Goal: Information Seeking & Learning: Find specific fact

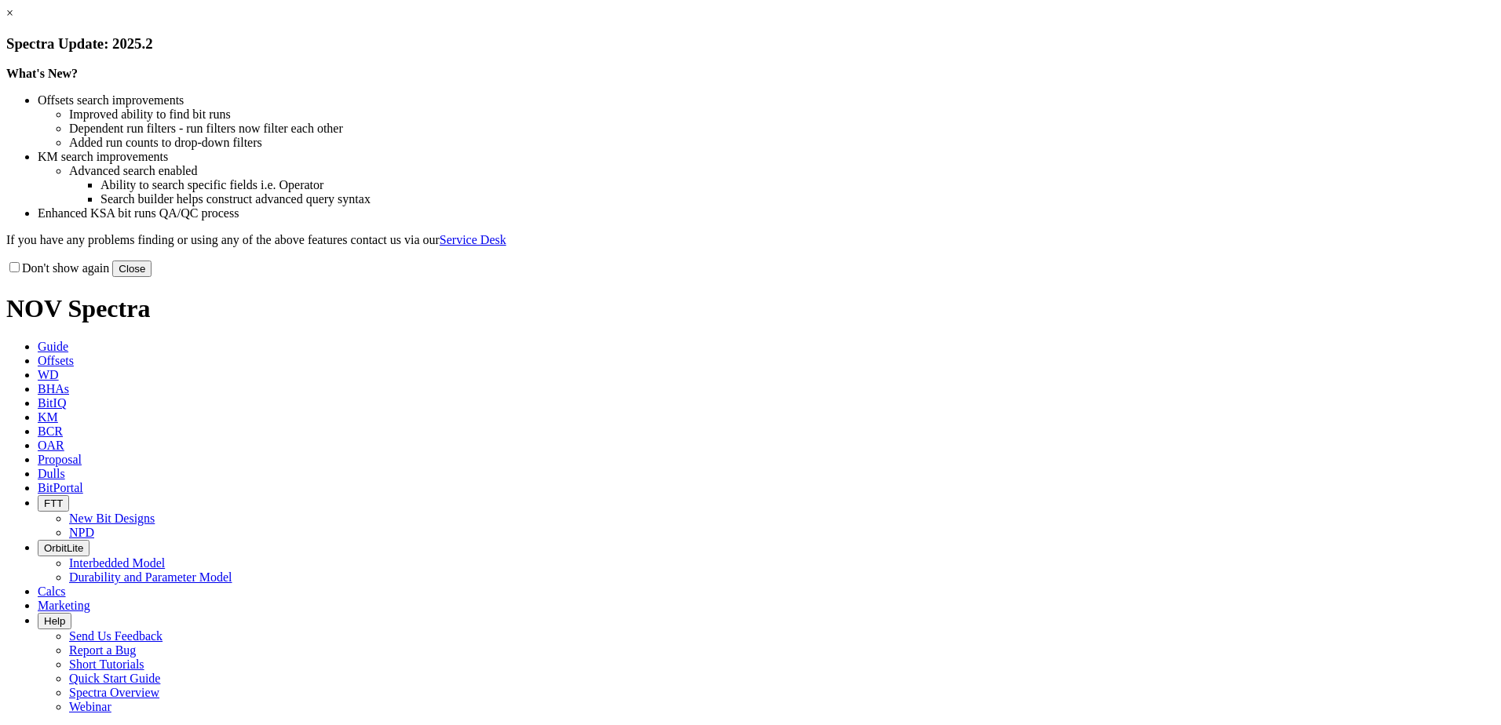
click at [13, 20] on link "×" at bounding box center [9, 12] width 7 height 13
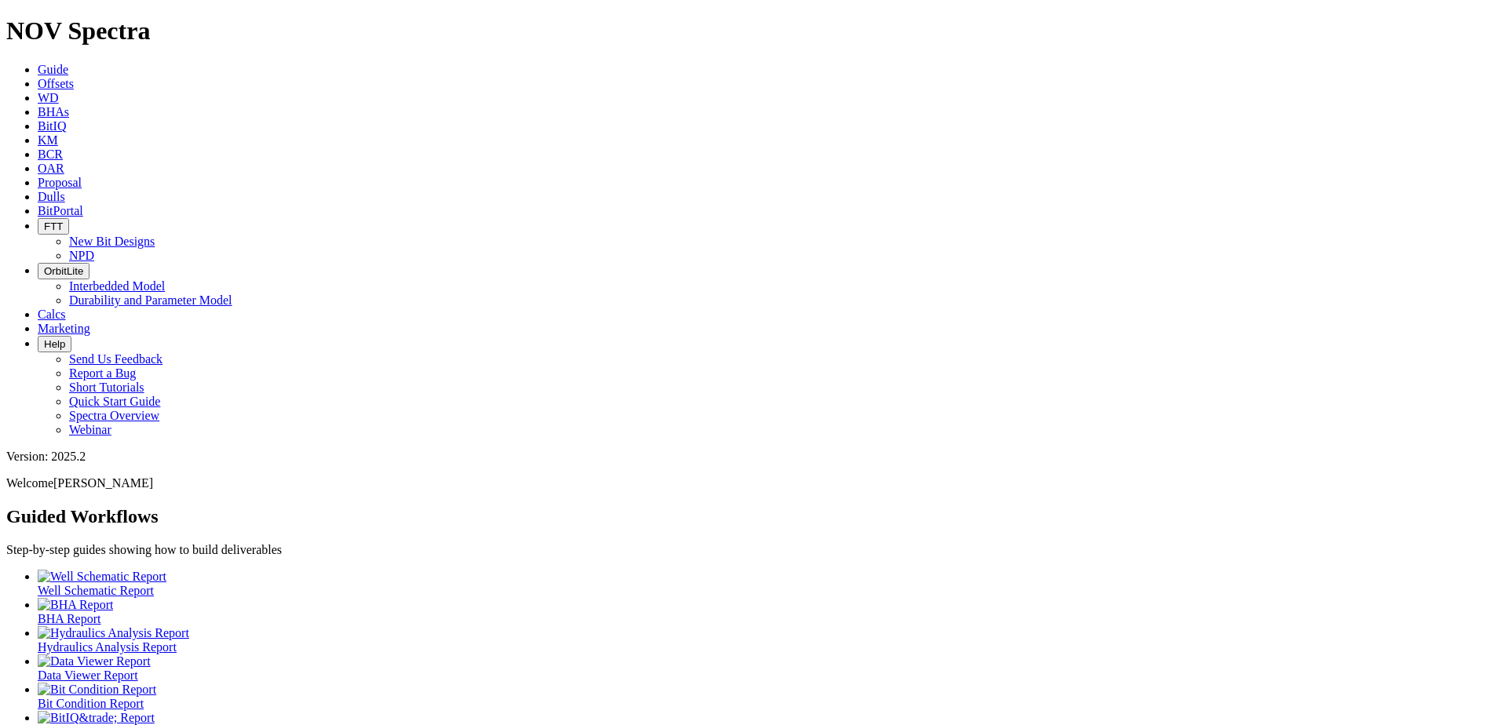
click at [65, 190] on span "Dulls" at bounding box center [51, 196] width 27 height 13
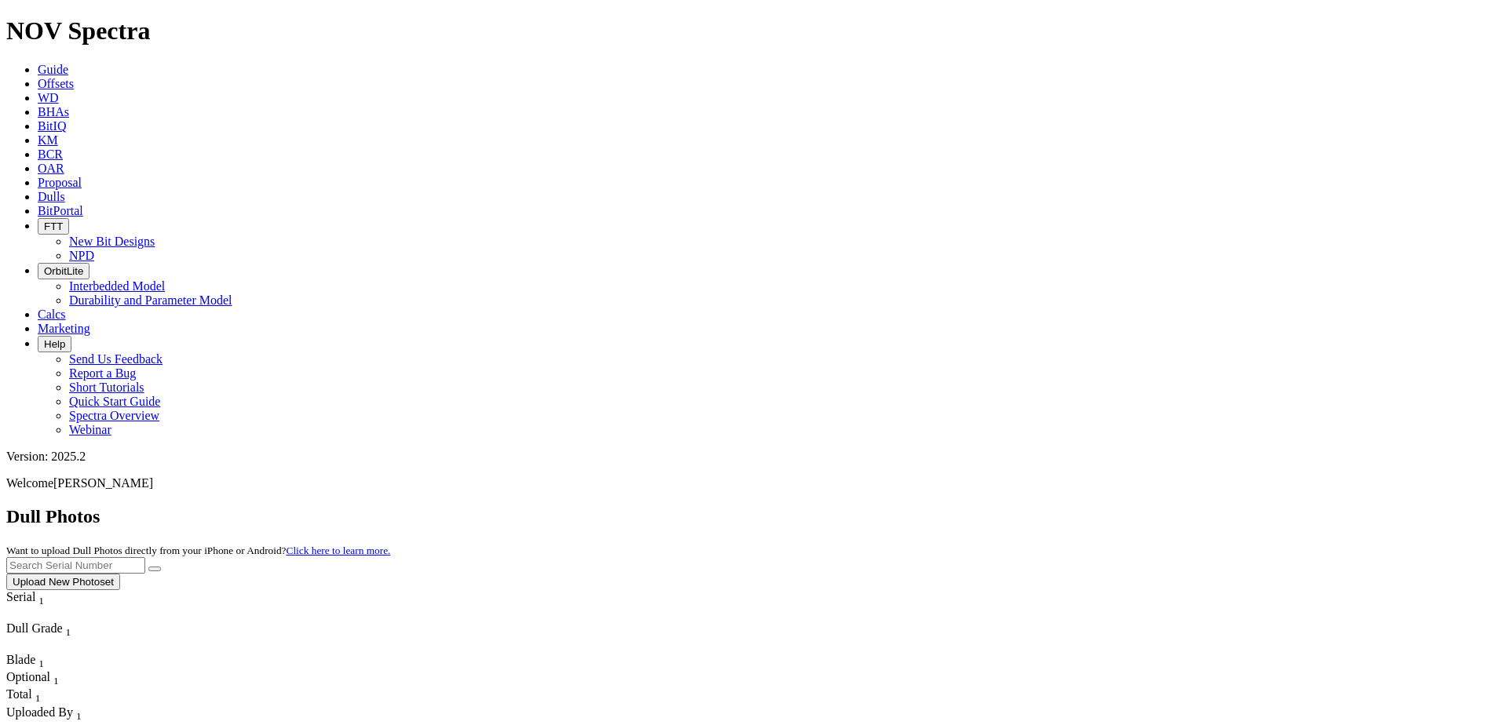
click at [145, 557] on input "text" at bounding box center [75, 565] width 139 height 16
paste input "A317107"
type input "A317107"
click at [161, 567] on button "submit" at bounding box center [154, 569] width 13 height 5
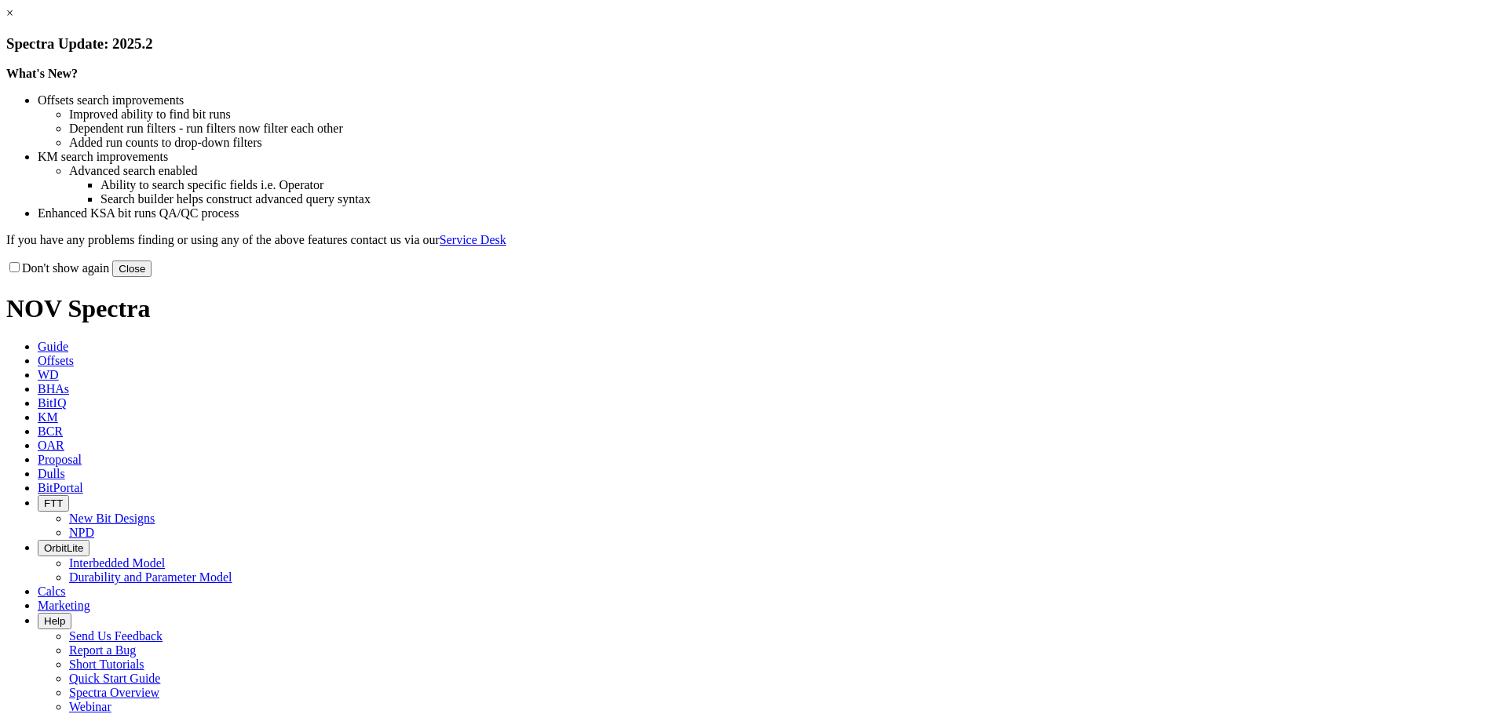
click at [152, 277] on button "Close" at bounding box center [131, 269] width 39 height 16
